Goal: Task Accomplishment & Management: Use online tool/utility

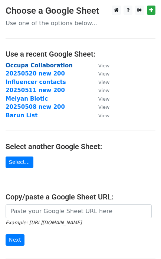
click at [44, 65] on strong "Occupa Collaboration" at bounding box center [39, 65] width 67 height 7
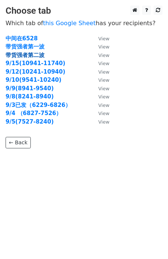
click at [34, 53] on strong "带货强者第二波" at bounding box center [25, 55] width 39 height 7
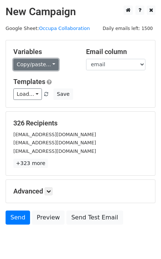
click at [53, 64] on link "Copy/paste..." at bounding box center [35, 64] width 45 height 11
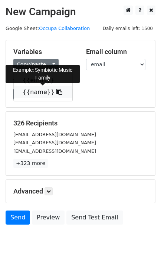
click at [56, 91] on icon at bounding box center [59, 92] width 6 height 6
